Goal: Task Accomplishment & Management: Complete application form

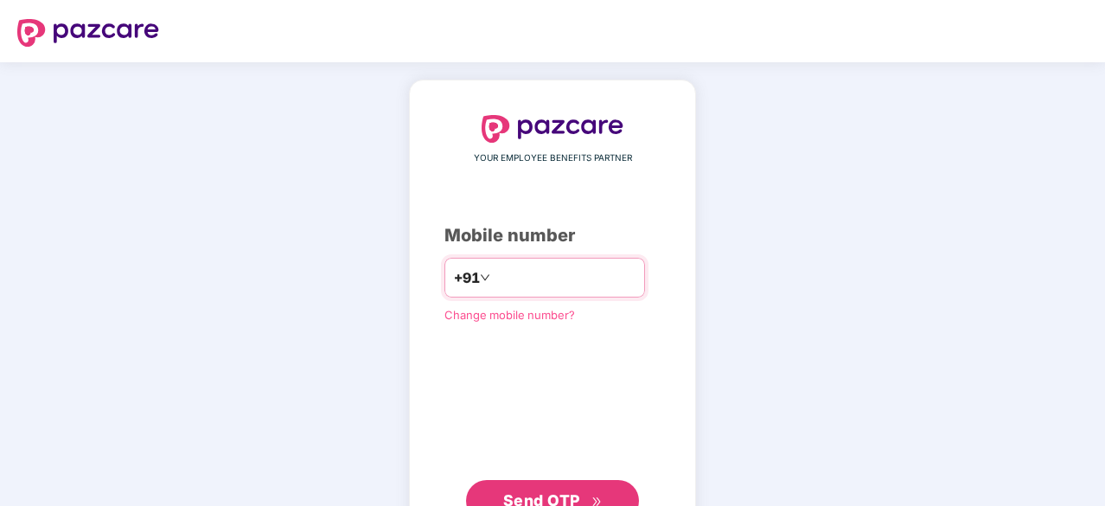
click at [625, 281] on input "number" at bounding box center [565, 278] width 142 height 28
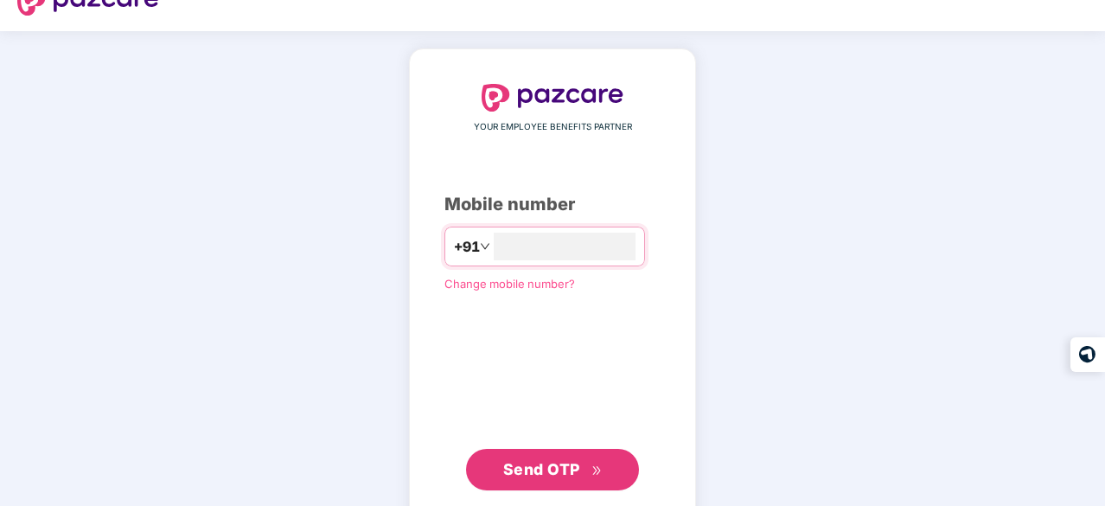
type input "**********"
click at [562, 459] on span "Send OTP" at bounding box center [541, 468] width 77 height 18
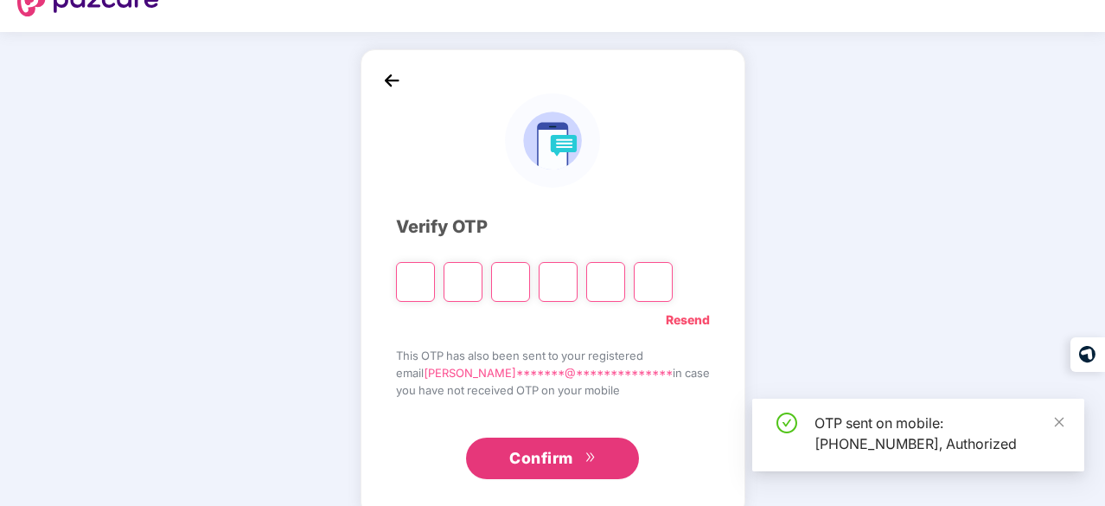
scroll to position [57, 0]
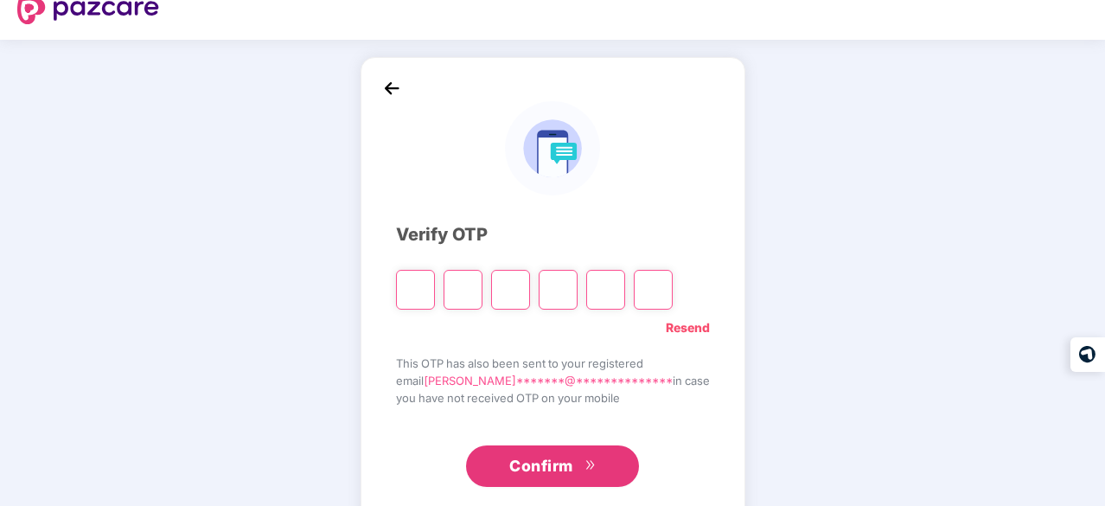
type input "*"
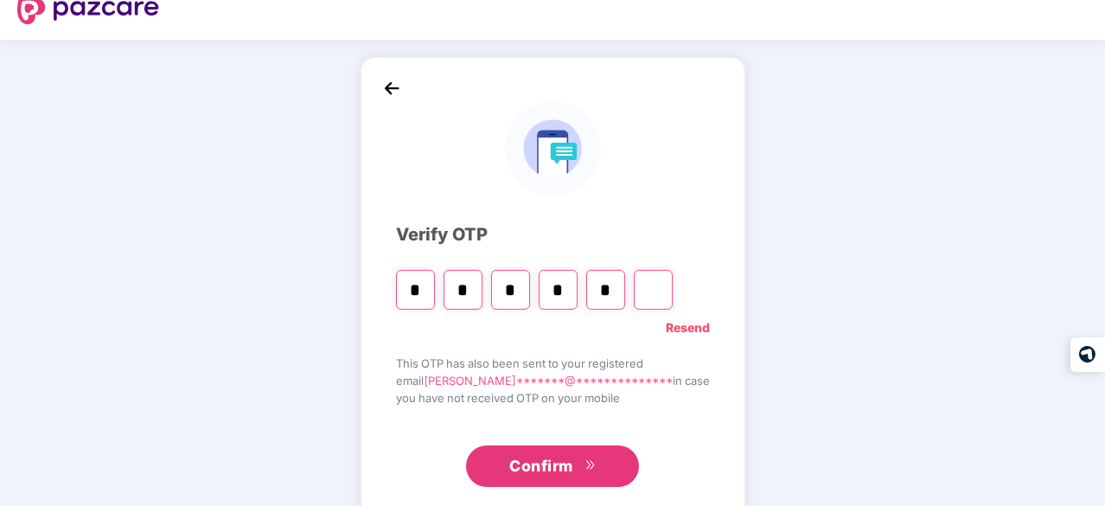
type input "*"
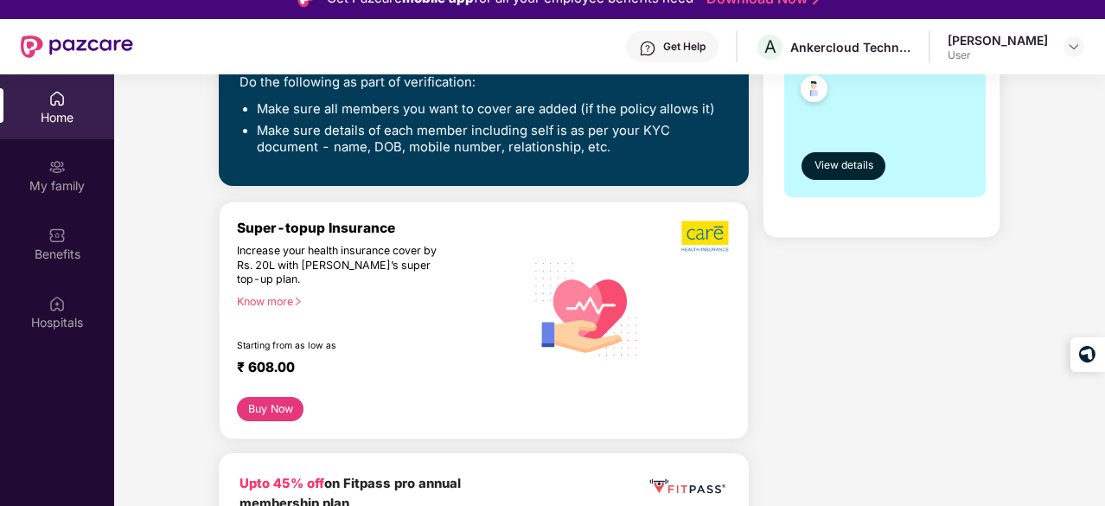
scroll to position [419, 0]
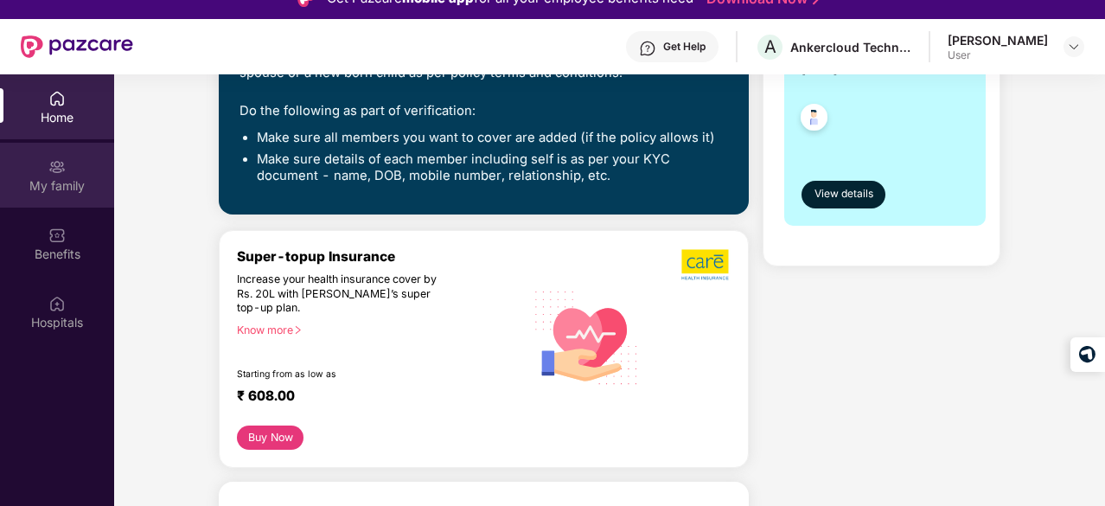
click at [48, 143] on div "My family" at bounding box center [57, 175] width 114 height 65
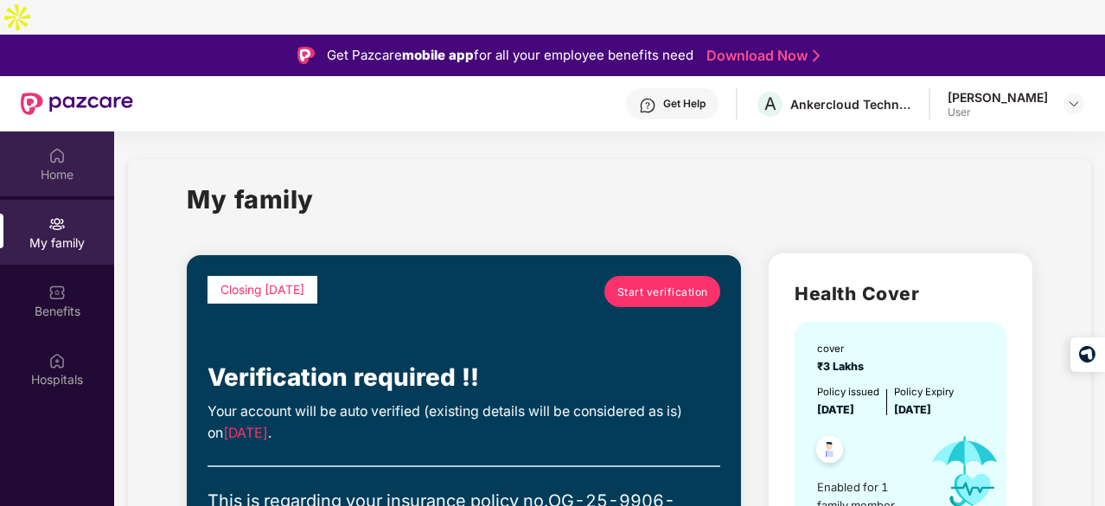
click at [45, 166] on div "Home" at bounding box center [57, 174] width 114 height 17
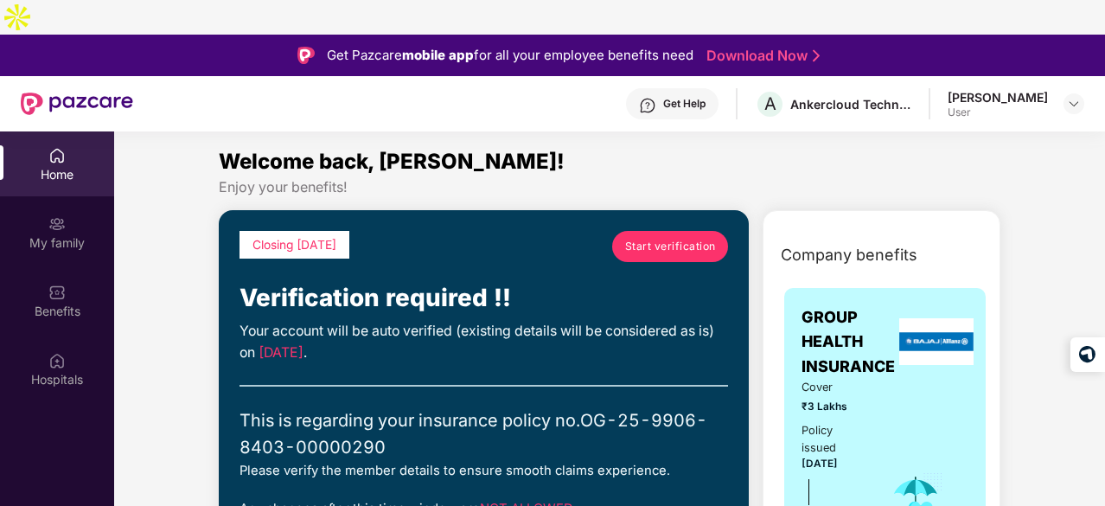
click at [642, 238] on span "Start verification" at bounding box center [670, 246] width 91 height 16
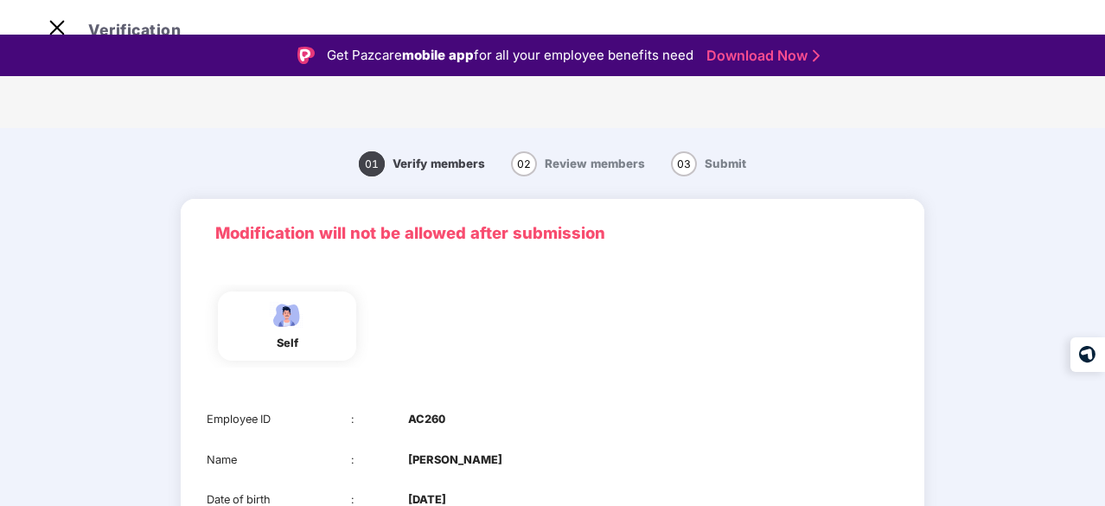
scroll to position [176, 0]
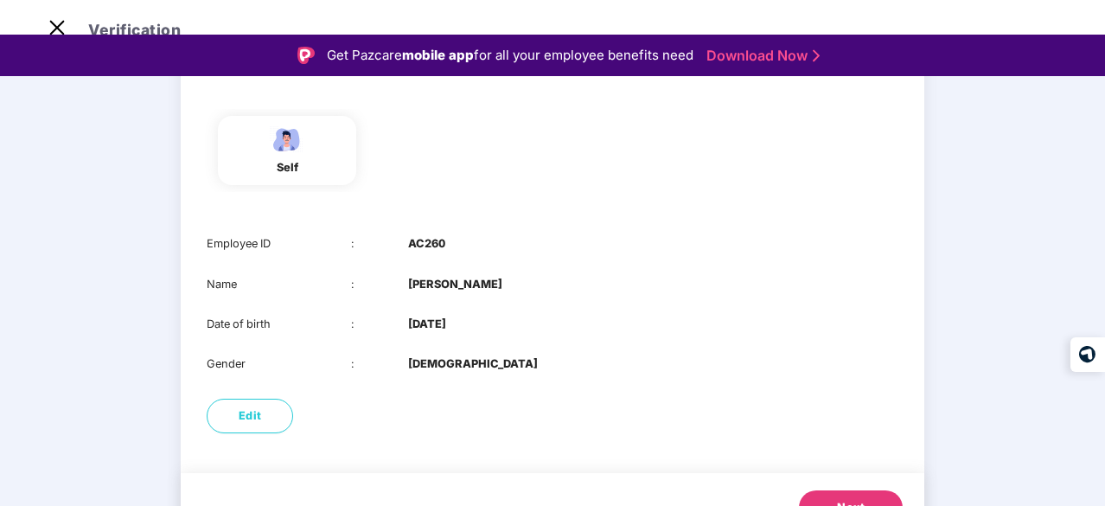
click at [864, 490] on button "Next" at bounding box center [851, 507] width 104 height 35
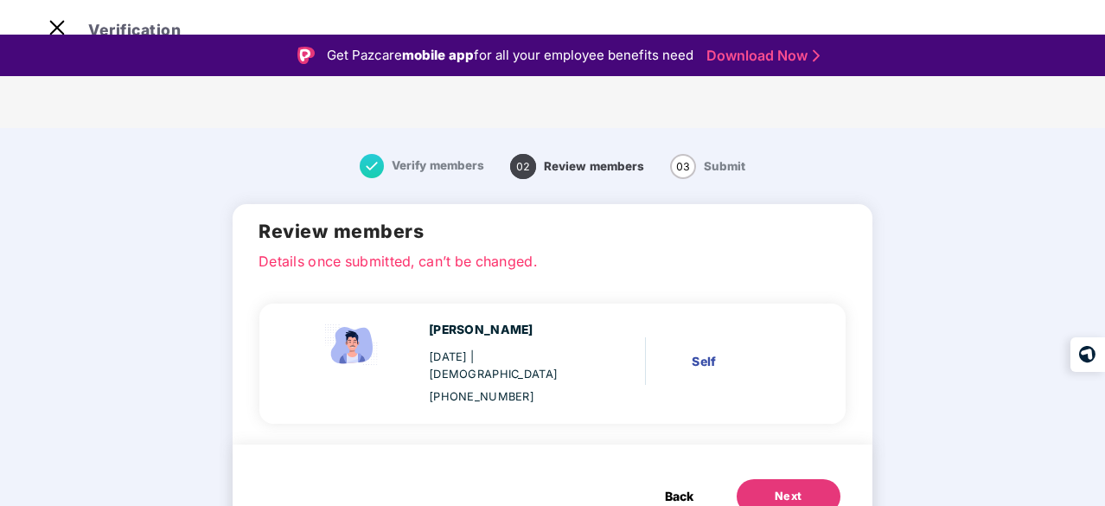
scroll to position [0, 0]
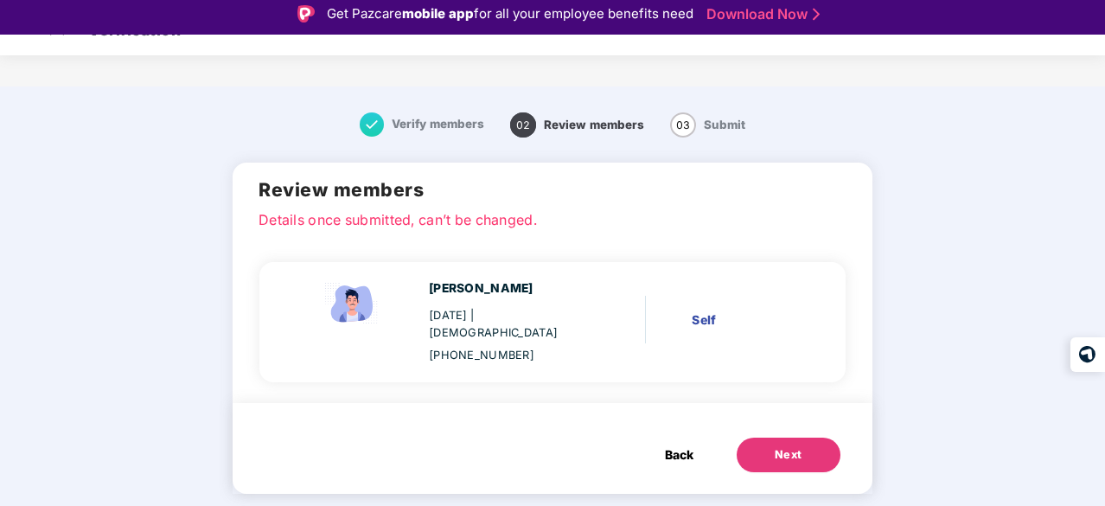
click at [62, 42] on header "Verification" at bounding box center [552, 27] width 1105 height 55
click at [46, 23] on img at bounding box center [57, 28] width 28 height 28
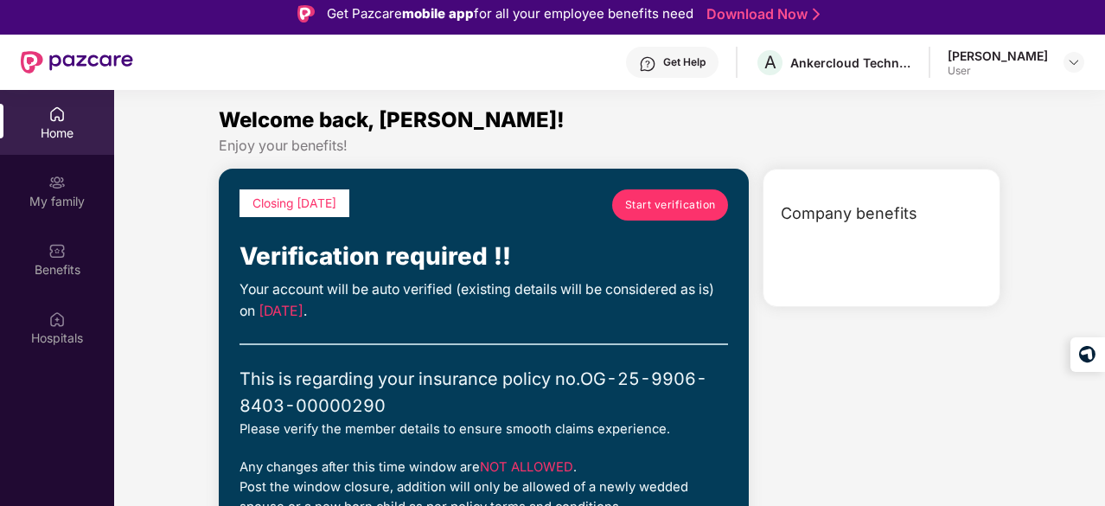
scroll to position [97, 0]
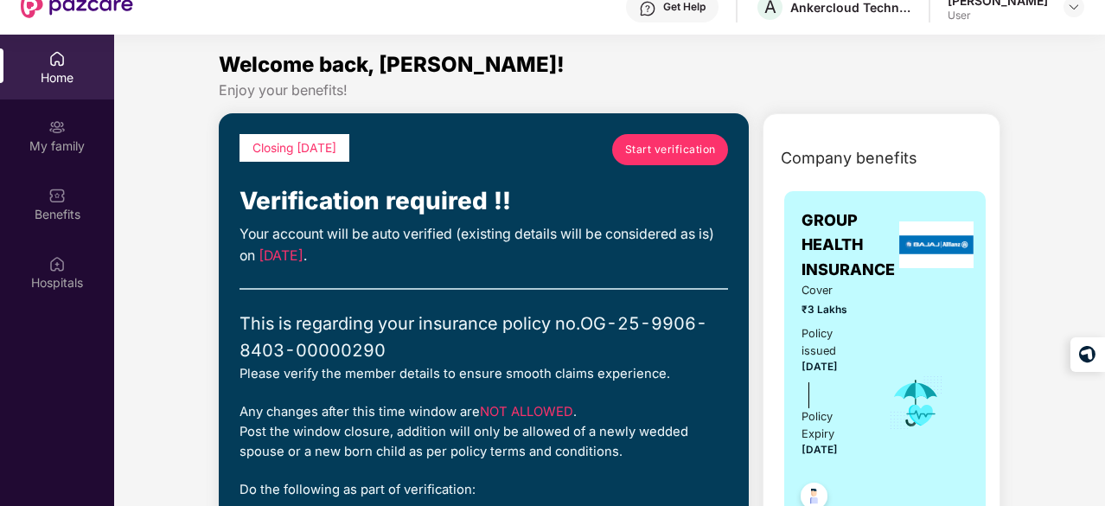
click at [668, 141] on span "Start verification" at bounding box center [670, 149] width 91 height 16
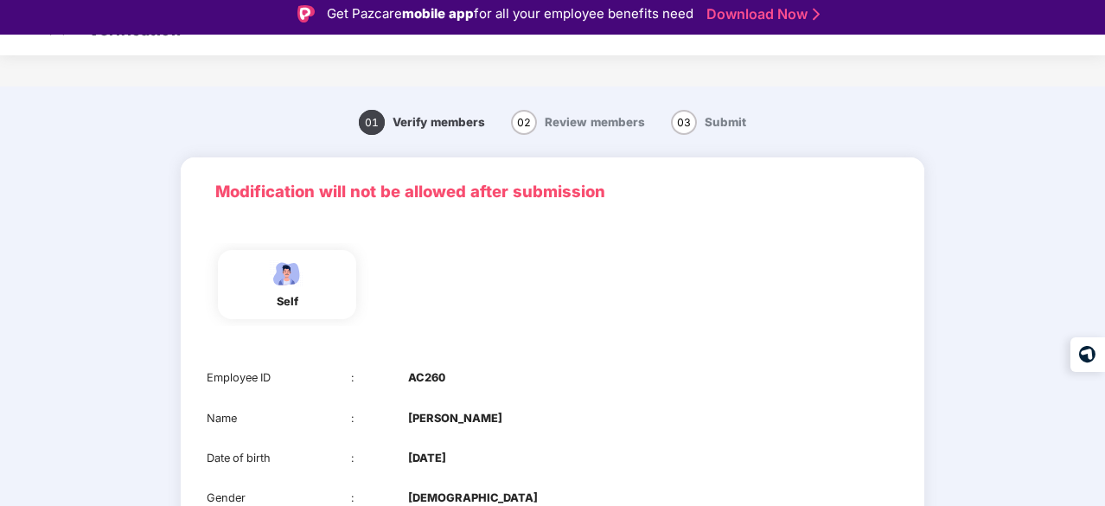
scroll to position [176, 0]
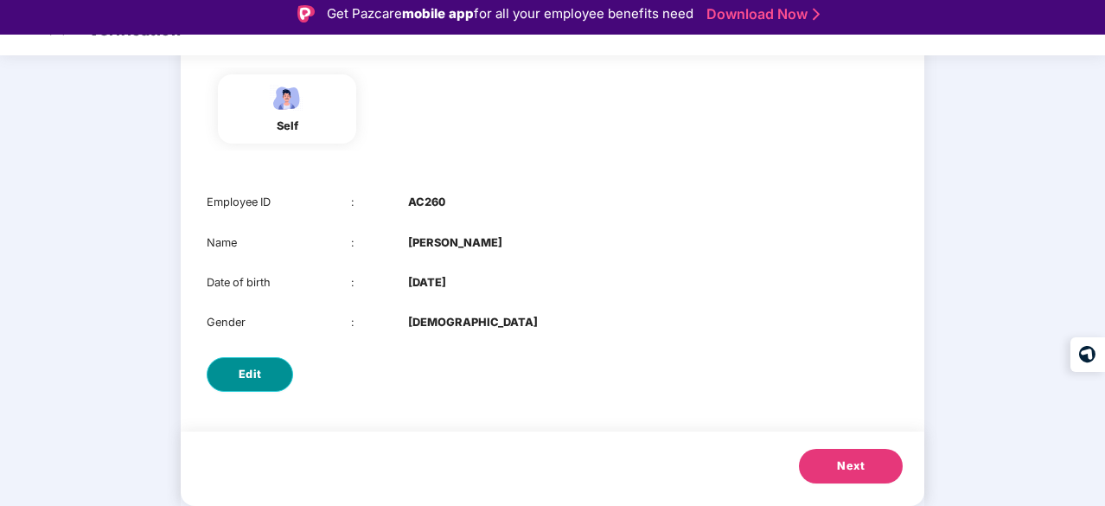
click at [215, 357] on button "Edit" at bounding box center [250, 374] width 86 height 35
select select "****"
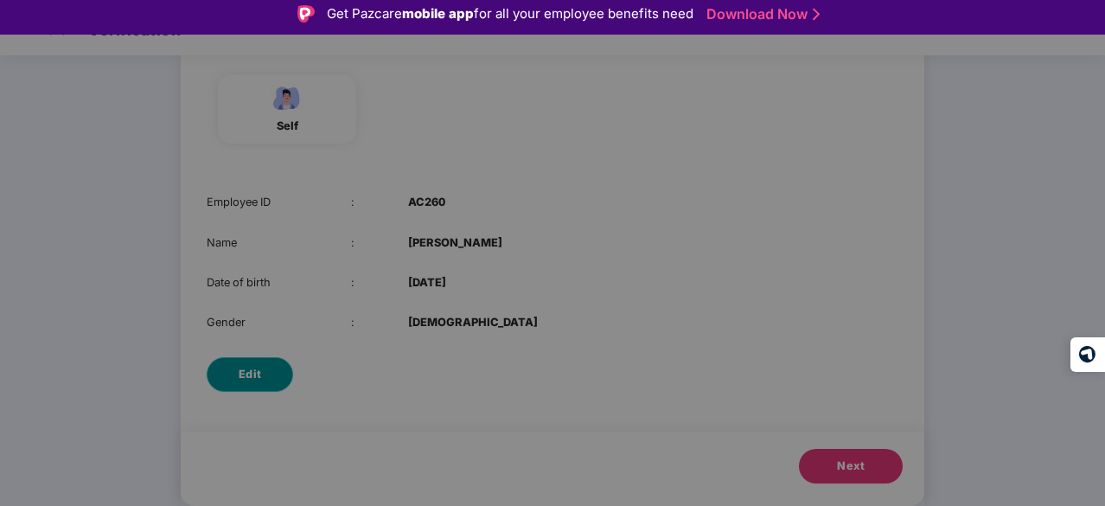
scroll to position [0, 0]
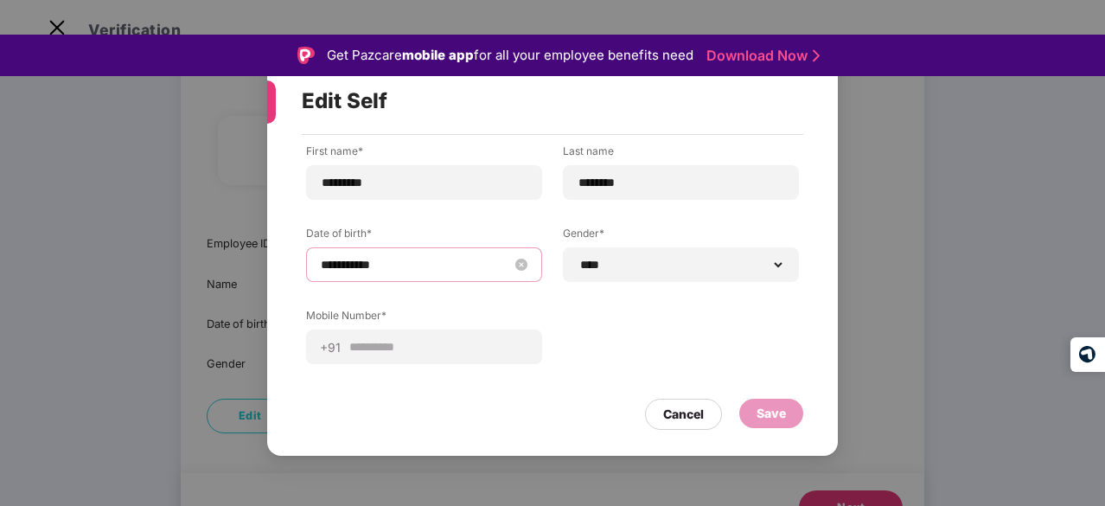
click at [334, 257] on body "**********" at bounding box center [552, 253] width 1105 height 506
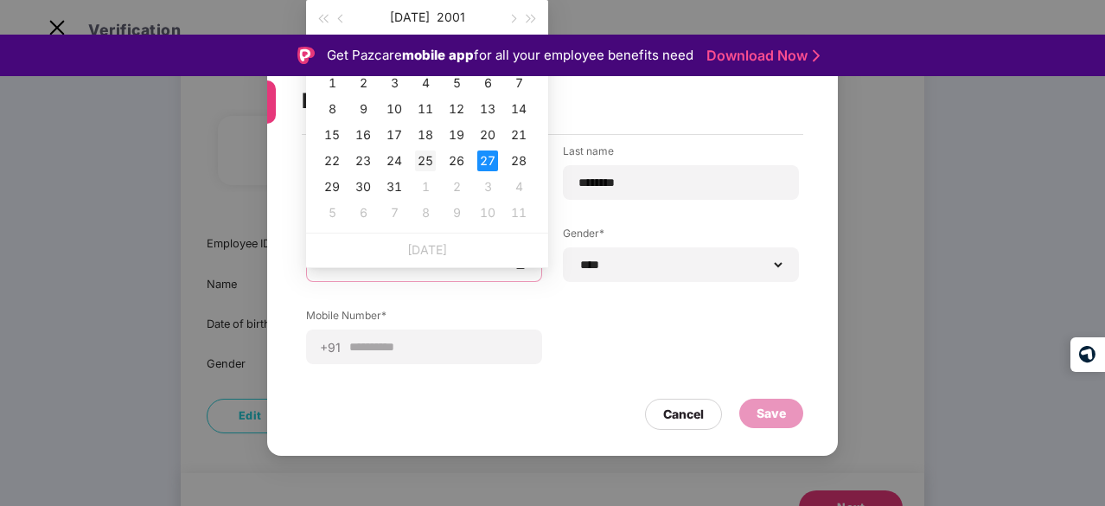
type input "**********"
click at [427, 161] on div "25" at bounding box center [425, 161] width 21 height 21
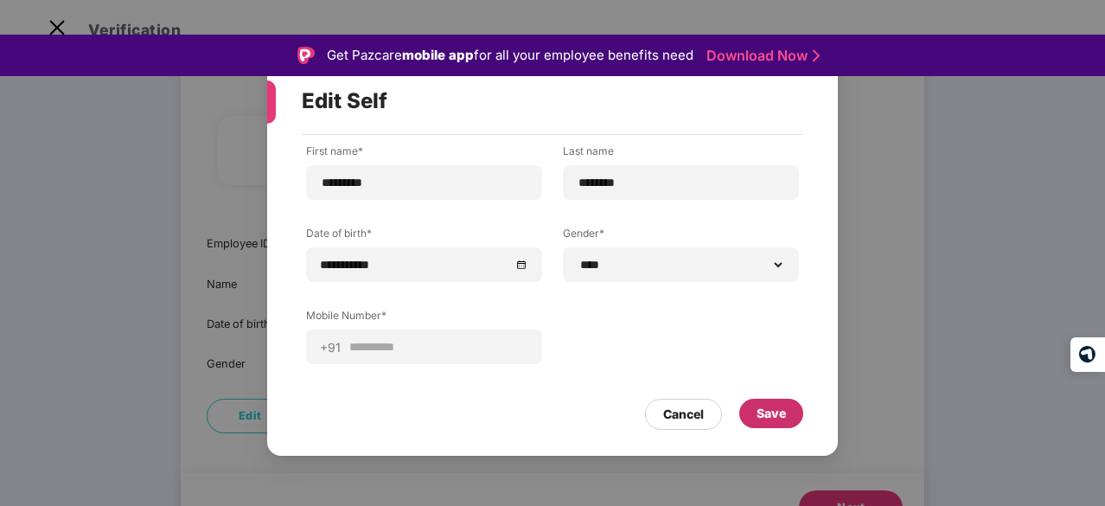
click at [772, 415] on div "Save" at bounding box center [771, 413] width 29 height 19
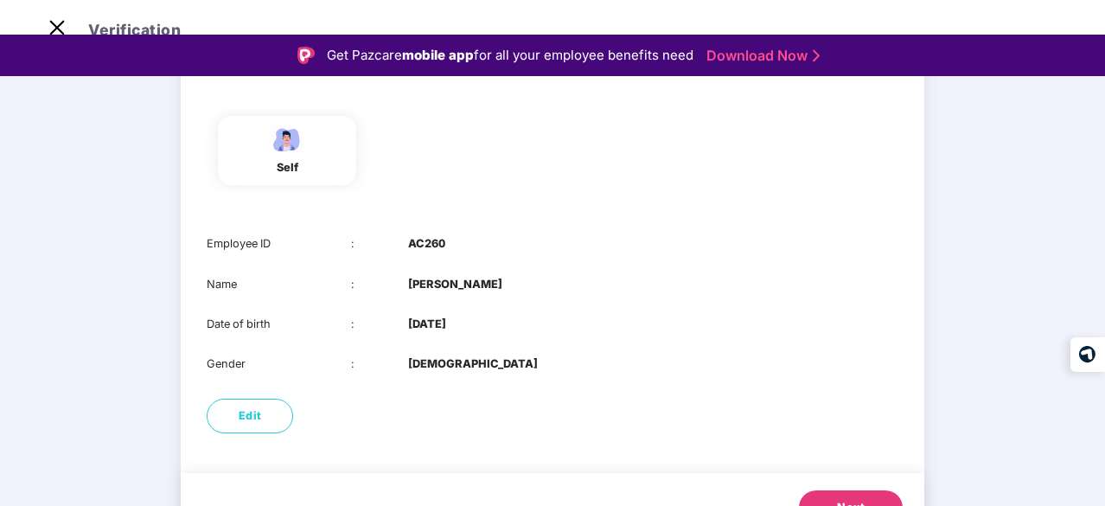
click at [832, 473] on div "Next" at bounding box center [553, 510] width 744 height 74
click at [839, 490] on button "Next" at bounding box center [851, 507] width 104 height 35
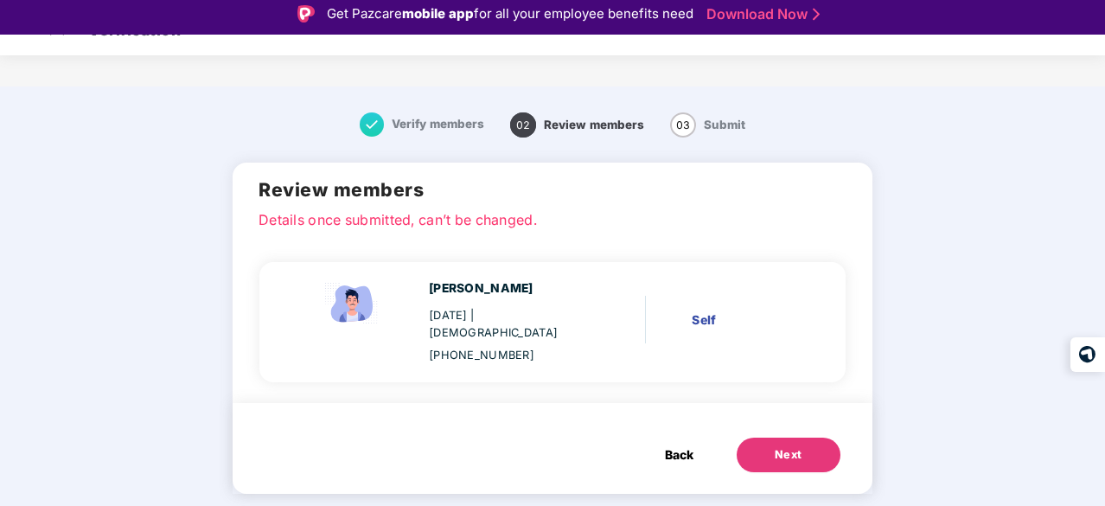
click at [785, 446] on div "Next" at bounding box center [789, 454] width 28 height 17
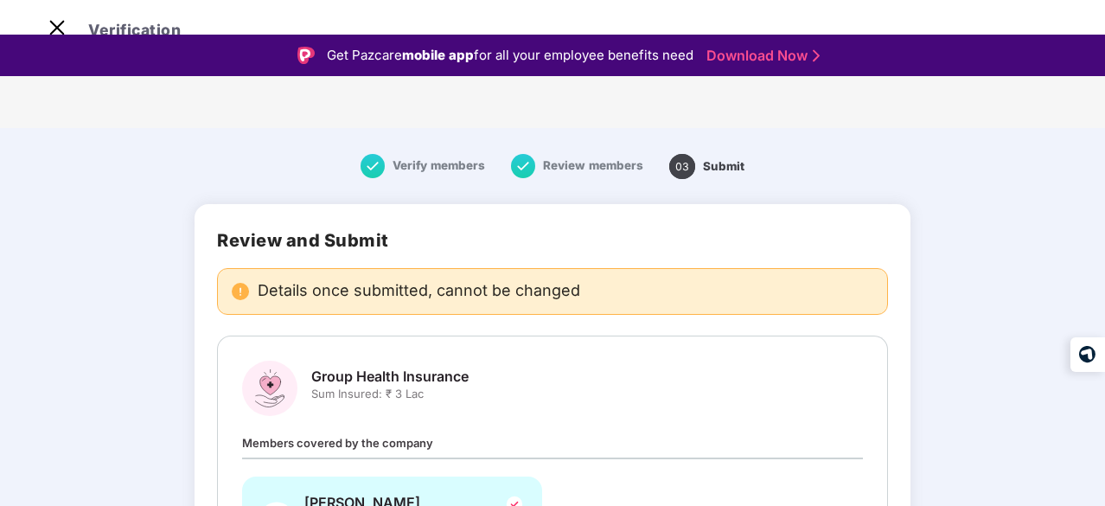
scroll to position [142, 0]
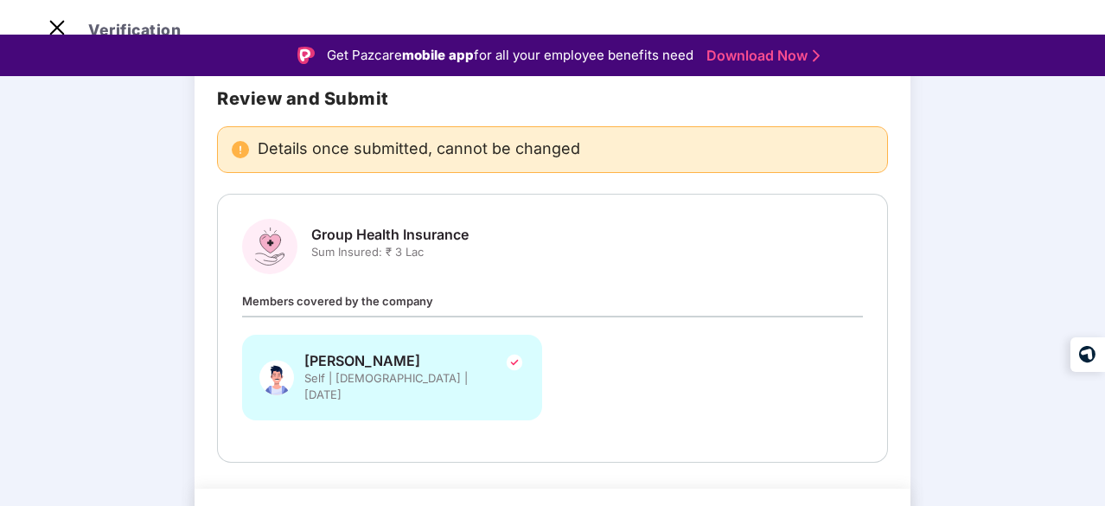
click at [372, 244] on span "Sum Insured: ₹ 3 Lac" at bounding box center [389, 252] width 157 height 16
click at [272, 219] on img at bounding box center [269, 246] width 55 height 55
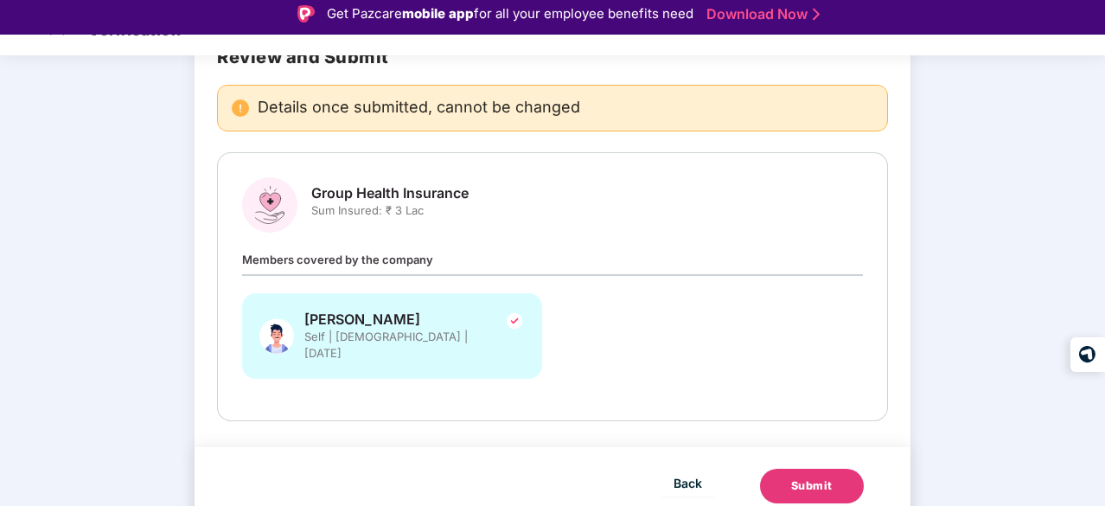
click at [813, 469] on button "Submit" at bounding box center [812, 486] width 104 height 35
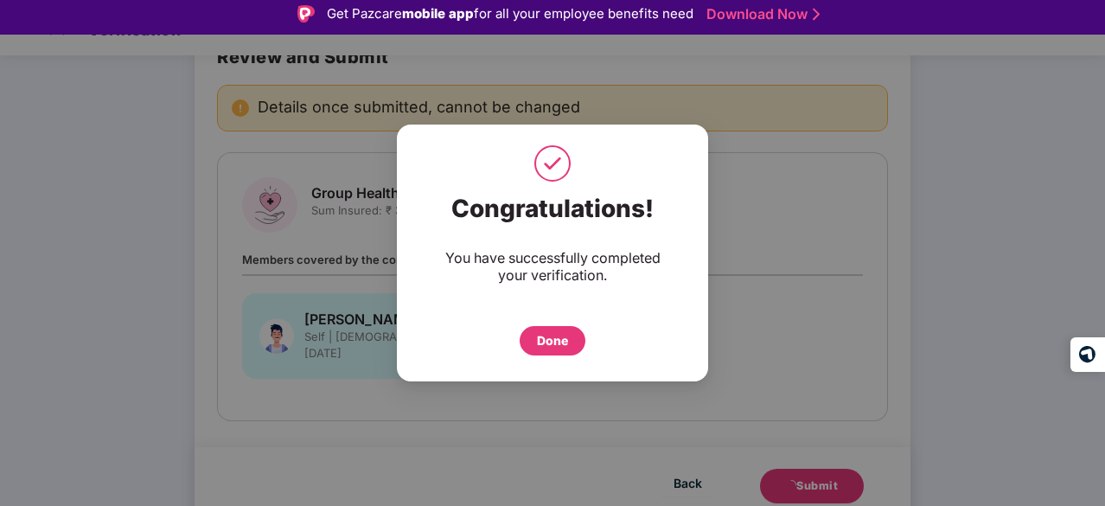
click at [560, 341] on div "Done" at bounding box center [552, 340] width 31 height 19
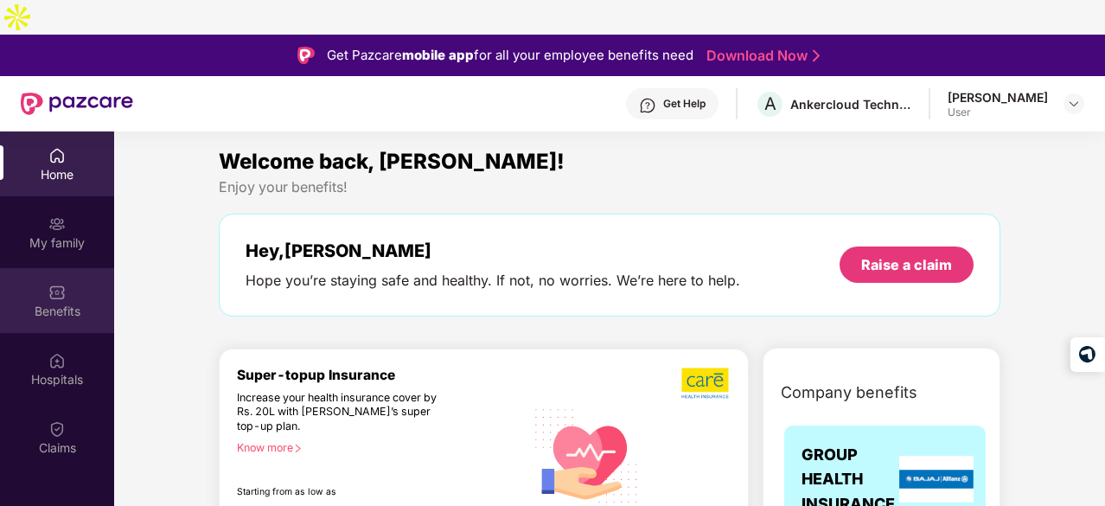
click at [43, 303] on div "Benefits" at bounding box center [57, 311] width 114 height 17
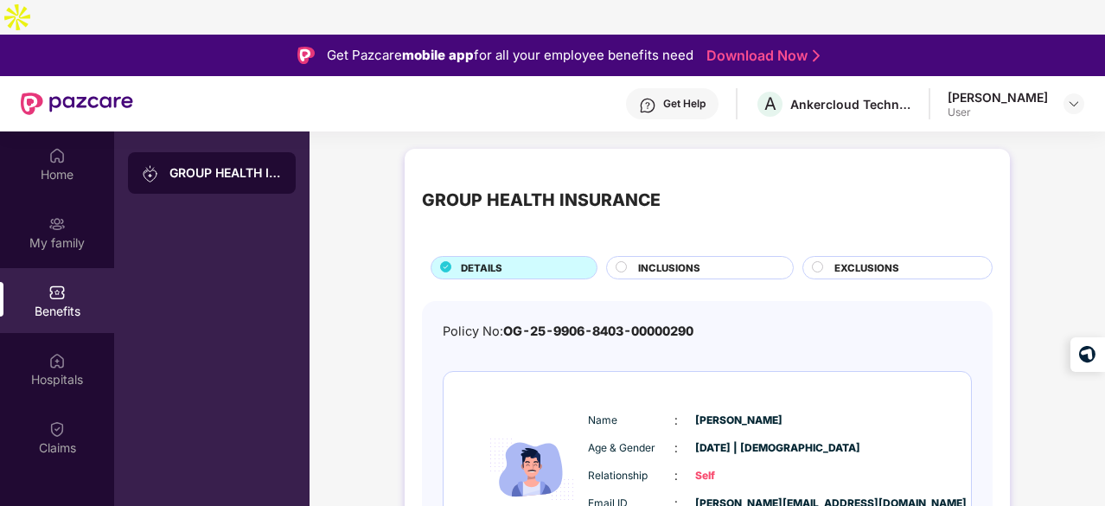
click at [664, 260] on span "INCLUSIONS" at bounding box center [669, 268] width 62 height 16
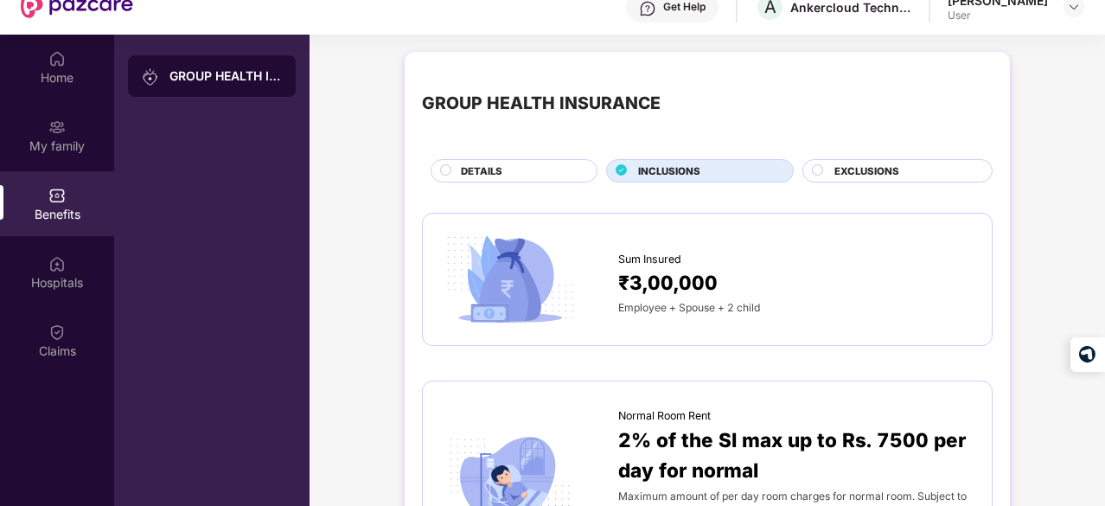
click at [837, 163] on span "EXCLUSIONS" at bounding box center [867, 171] width 65 height 16
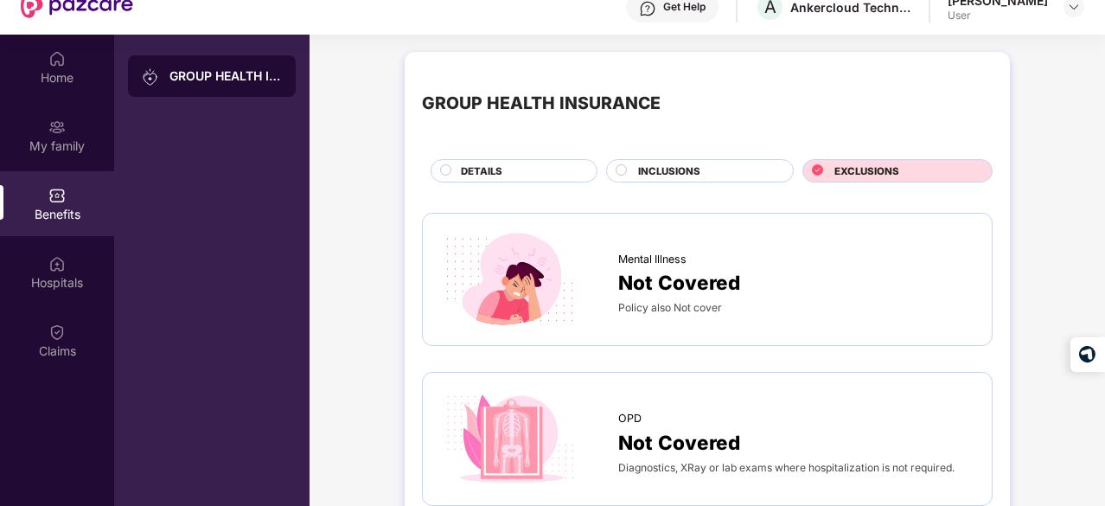
click at [451, 159] on div "DETAILS" at bounding box center [514, 170] width 167 height 23
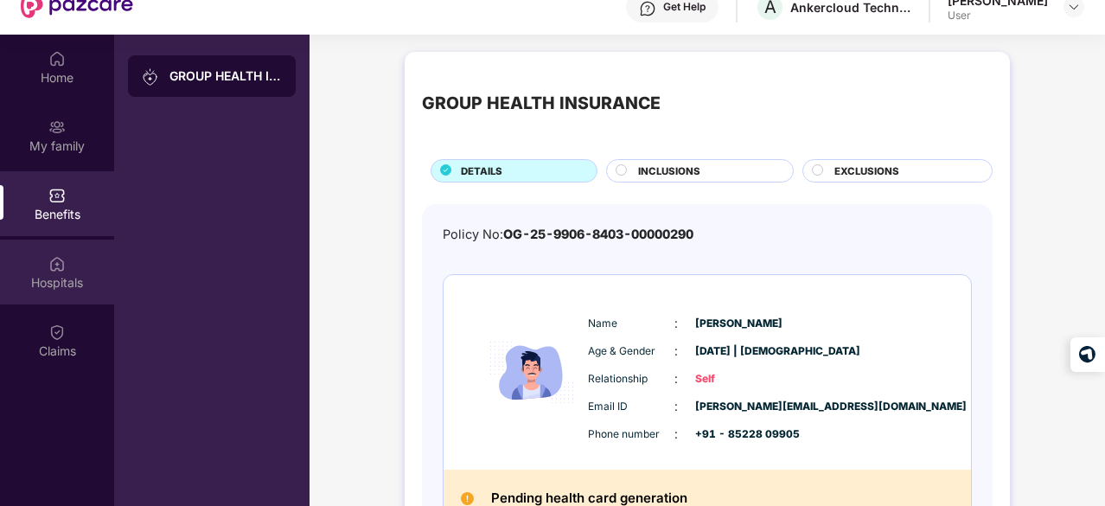
click at [45, 274] on div "Hospitals" at bounding box center [57, 282] width 114 height 17
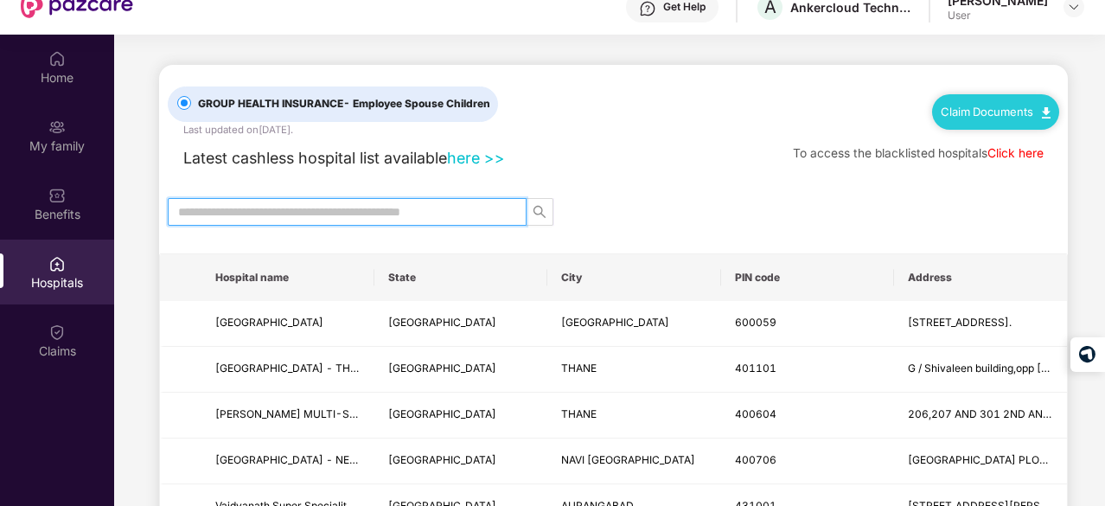
click at [348, 202] on input "text" at bounding box center [340, 211] width 324 height 19
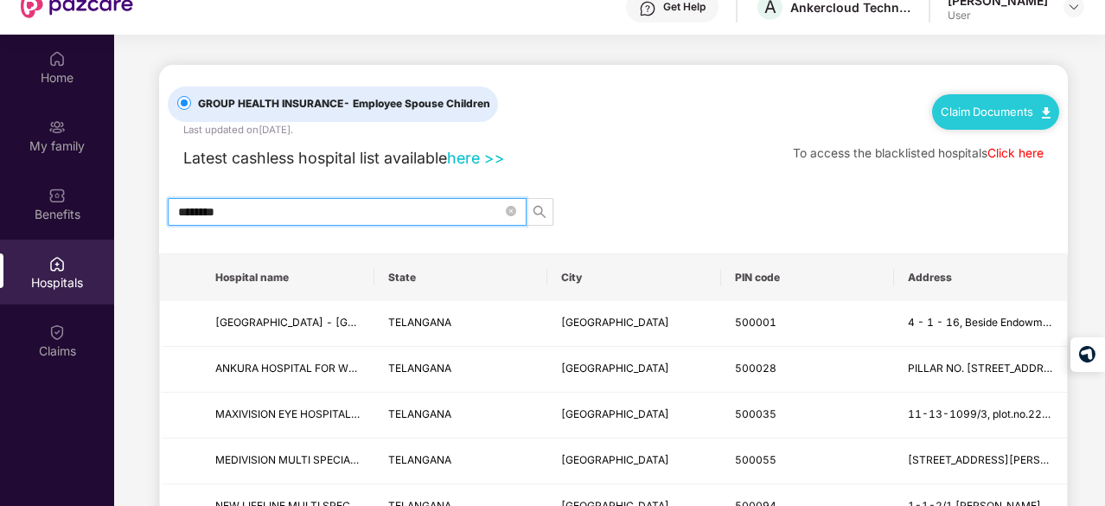
type input "*********"
click at [294, 202] on input "*********" at bounding box center [340, 211] width 324 height 19
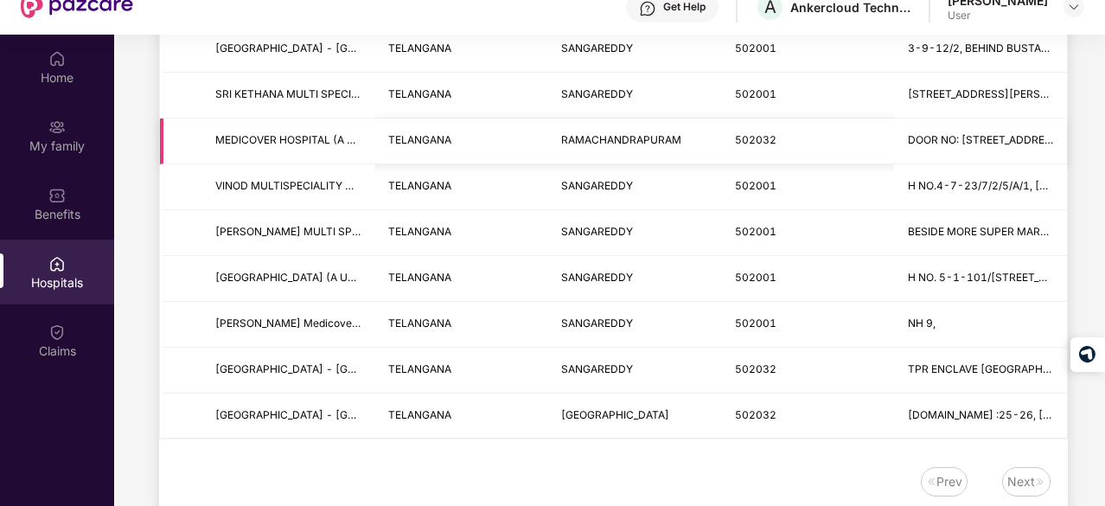
scroll to position [277, 0]
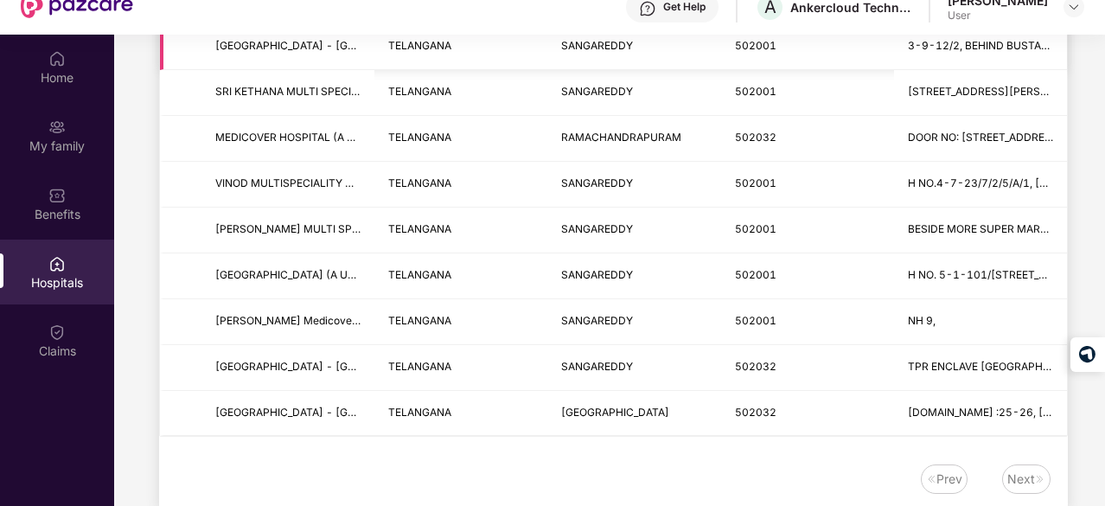
type input "**********"
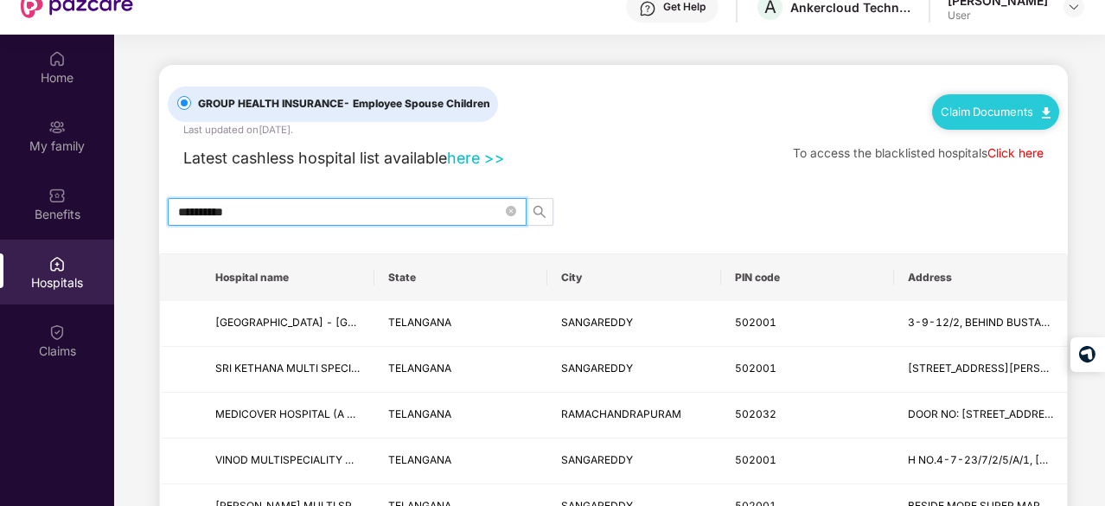
click at [501, 202] on input "**********" at bounding box center [340, 211] width 324 height 19
click at [510, 206] on icon "close-circle" at bounding box center [511, 211] width 10 height 10
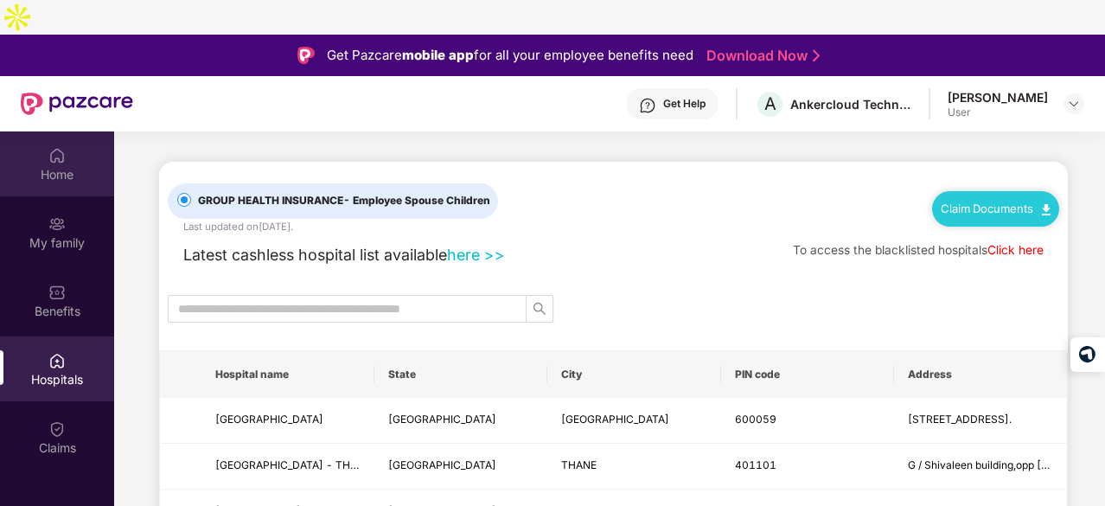
click at [70, 131] on div "Home" at bounding box center [57, 163] width 114 height 65
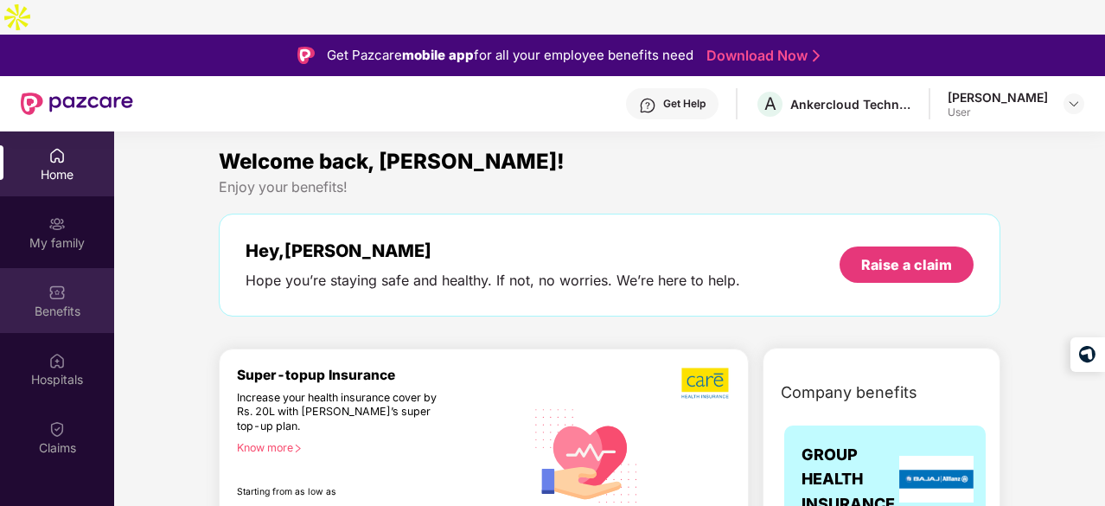
click at [90, 268] on div "Benefits" at bounding box center [57, 300] width 114 height 65
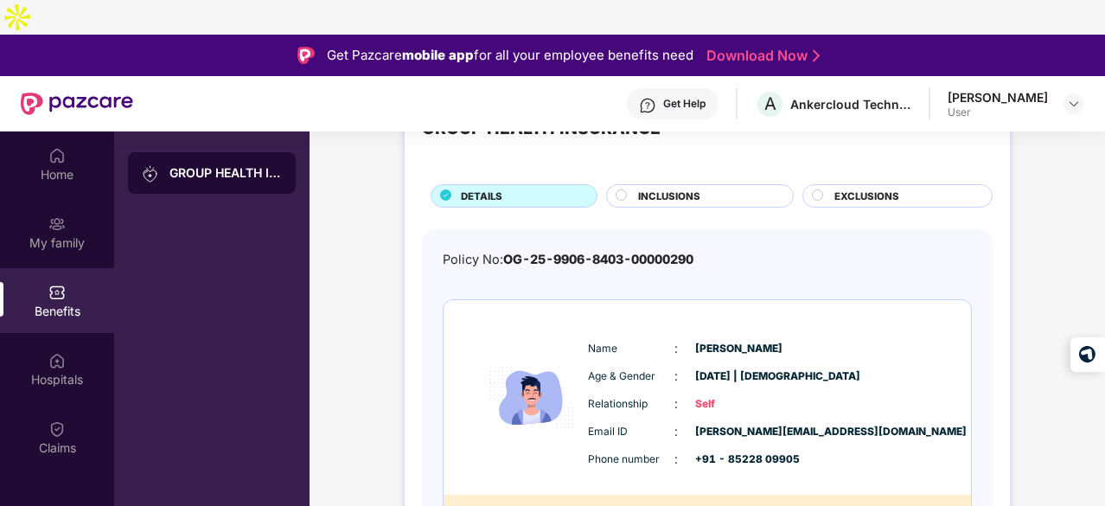
scroll to position [74, 0]
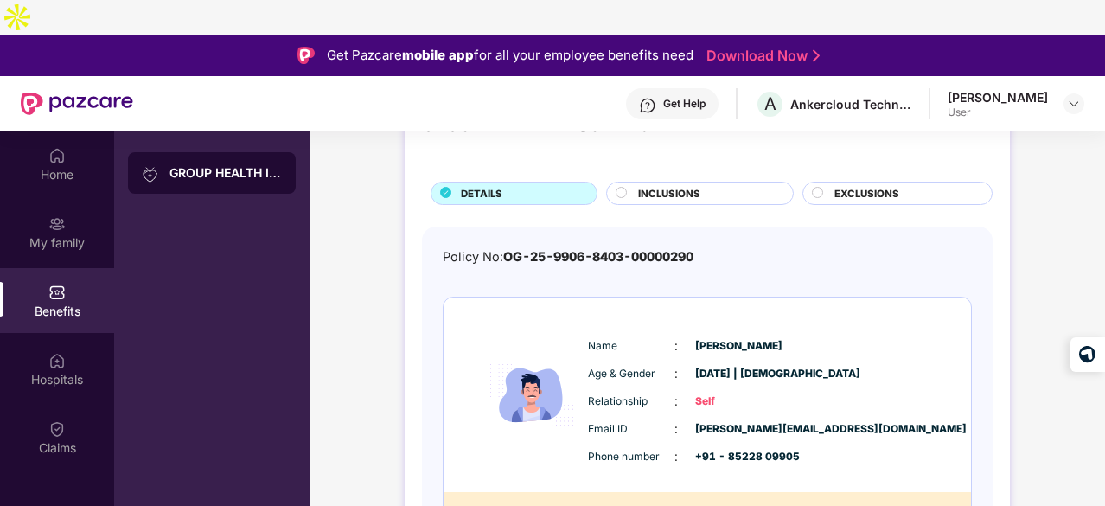
click at [668, 186] on span "INCLUSIONS" at bounding box center [669, 194] width 62 height 16
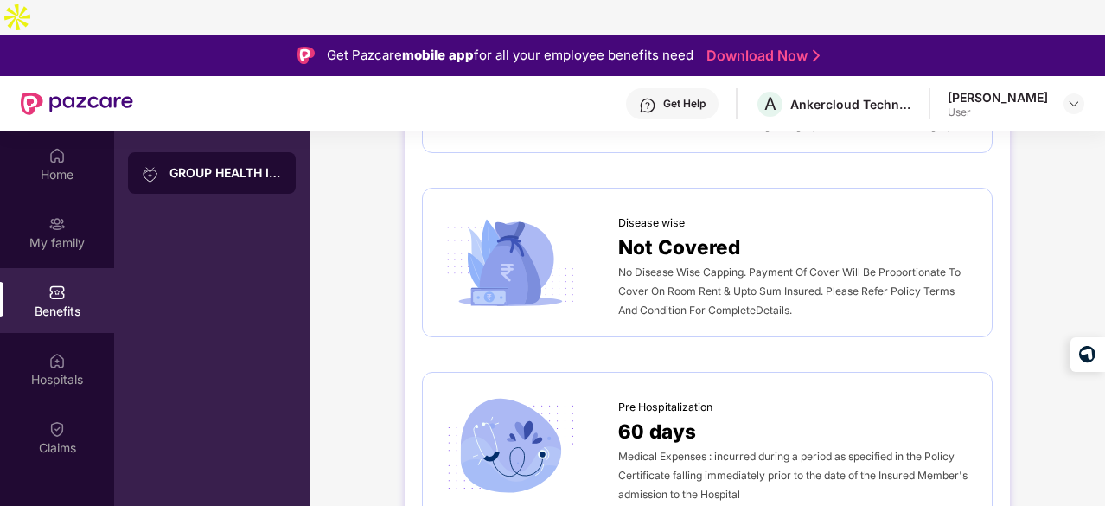
scroll to position [727, 0]
